Goal: Find specific page/section: Find specific page/section

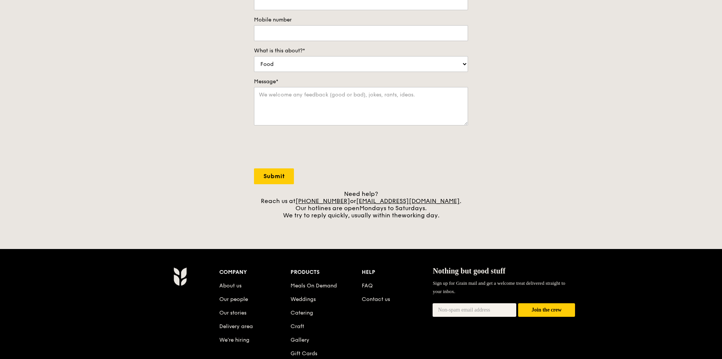
scroll to position [151, 0]
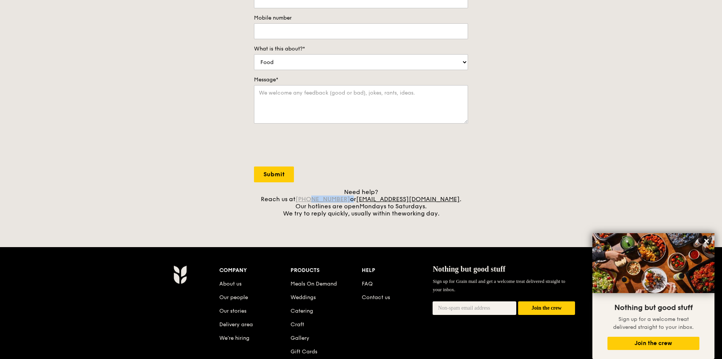
drag, startPoint x: 361, startPoint y: 199, endPoint x: 329, endPoint y: 197, distance: 32.1
click at [329, 197] on div "Need help? Reach us at [PHONE_NUMBER] or [EMAIL_ADDRESS][DOMAIN_NAME] . Our hot…" at bounding box center [361, 202] width 214 height 29
copy div "3163 5335"
click at [496, 174] on div "Contact us We love hearing from our customers. Talk to us about anything. We ar…" at bounding box center [361, 59] width 722 height 315
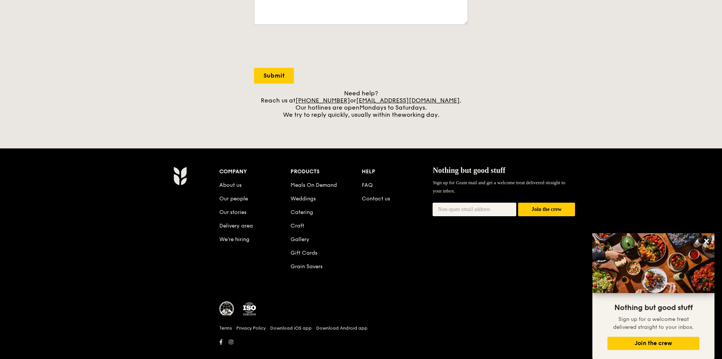
scroll to position [262, 0]
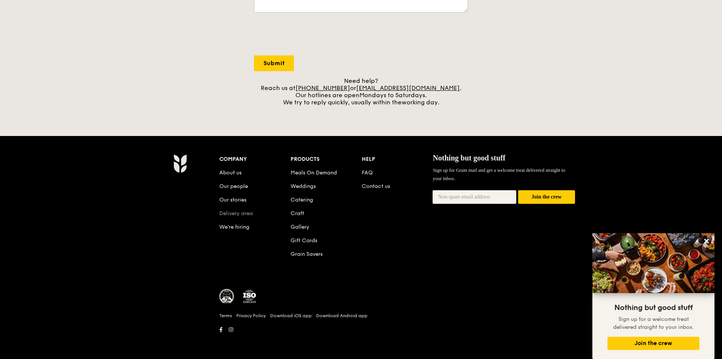
click at [236, 215] on link "Delivery area" at bounding box center [236, 213] width 34 height 6
